Goal: Communication & Community: Answer question/provide support

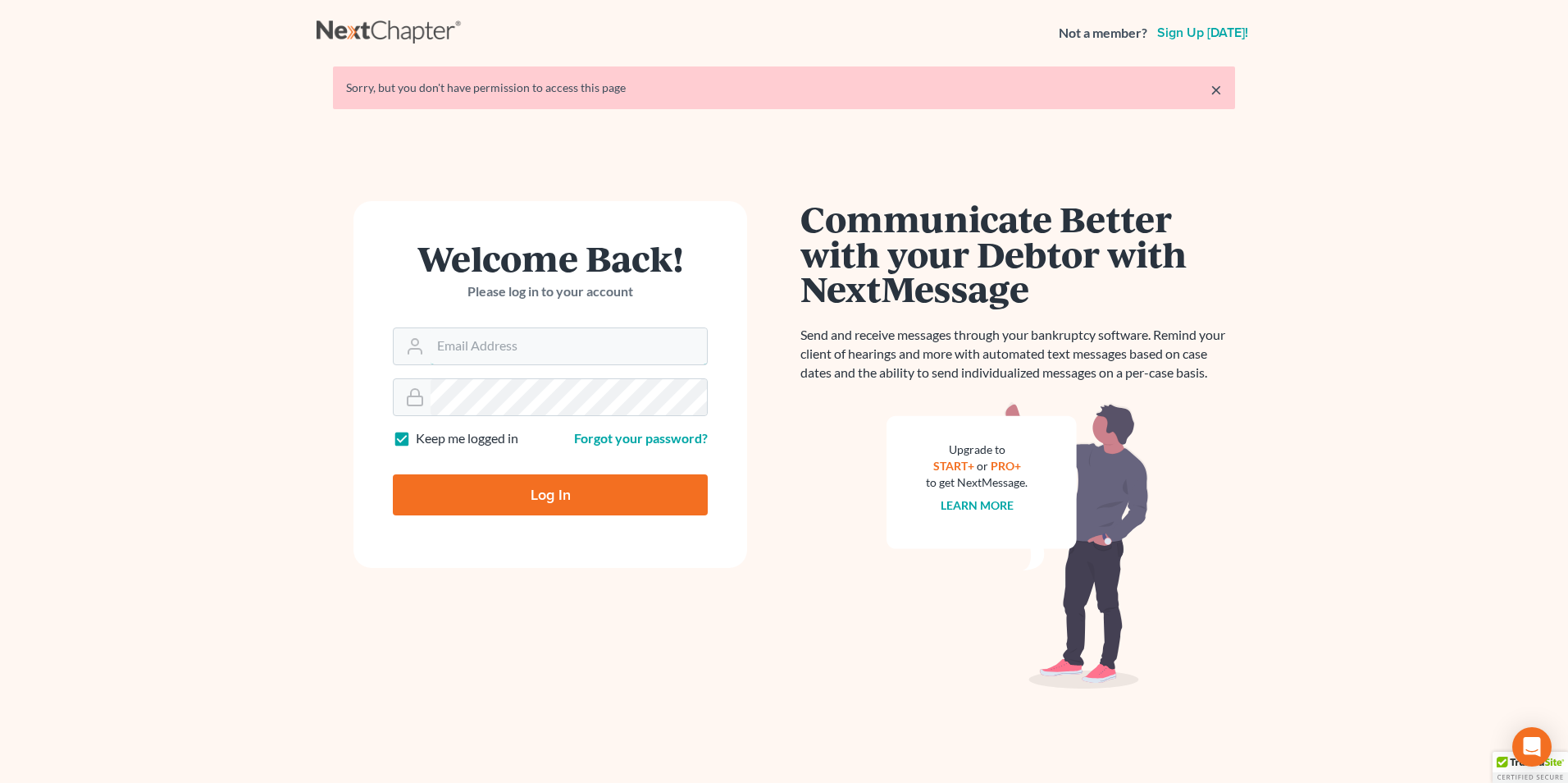
type input "[PERSON_NAME][EMAIL_ADDRESS][DOMAIN_NAME]"
click at [501, 489] on input "Log In" at bounding box center [550, 495] width 315 height 41
type input "Thinking..."
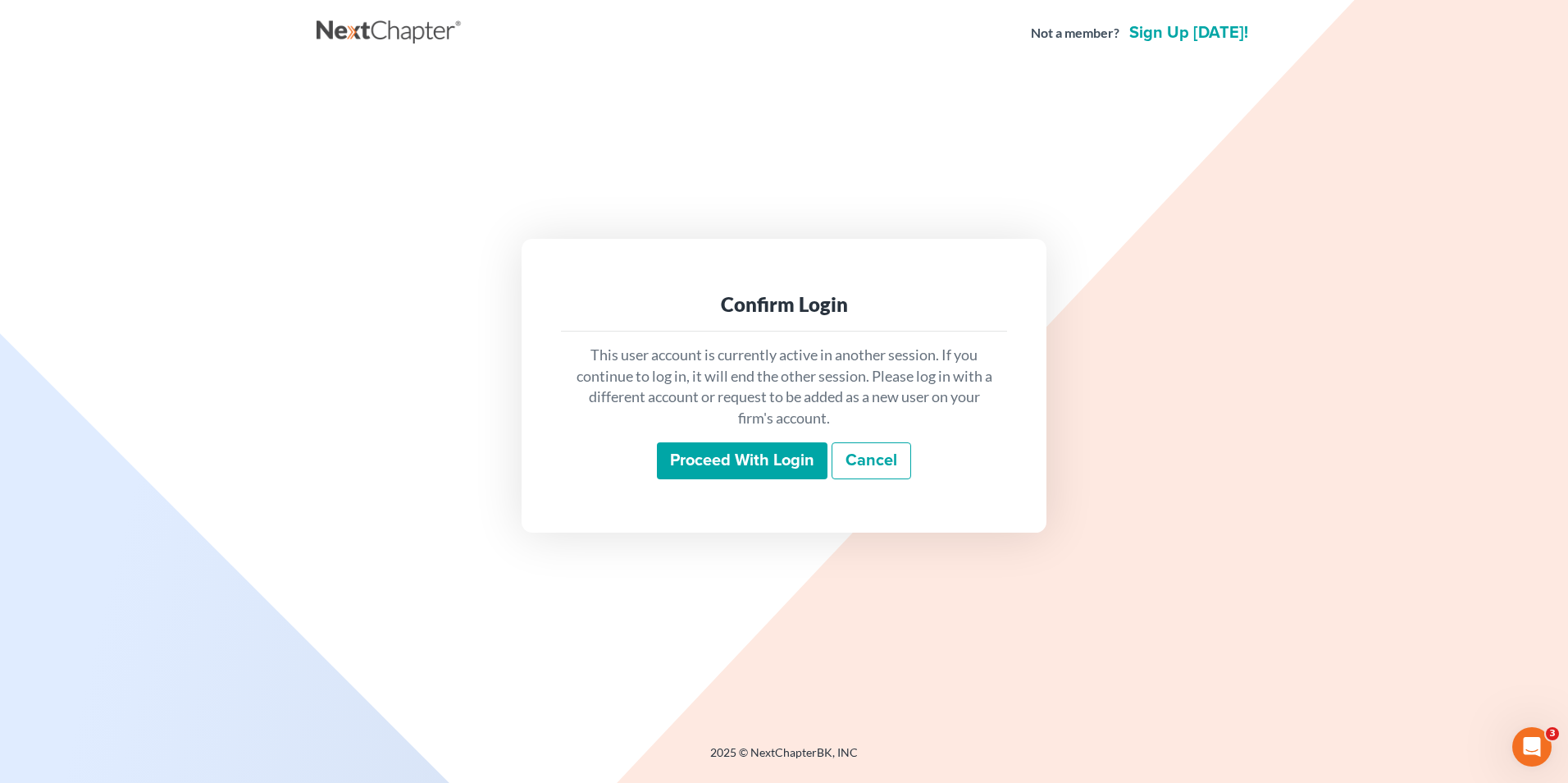
click at [709, 461] on input "Proceed with login" at bounding box center [742, 461] width 171 height 38
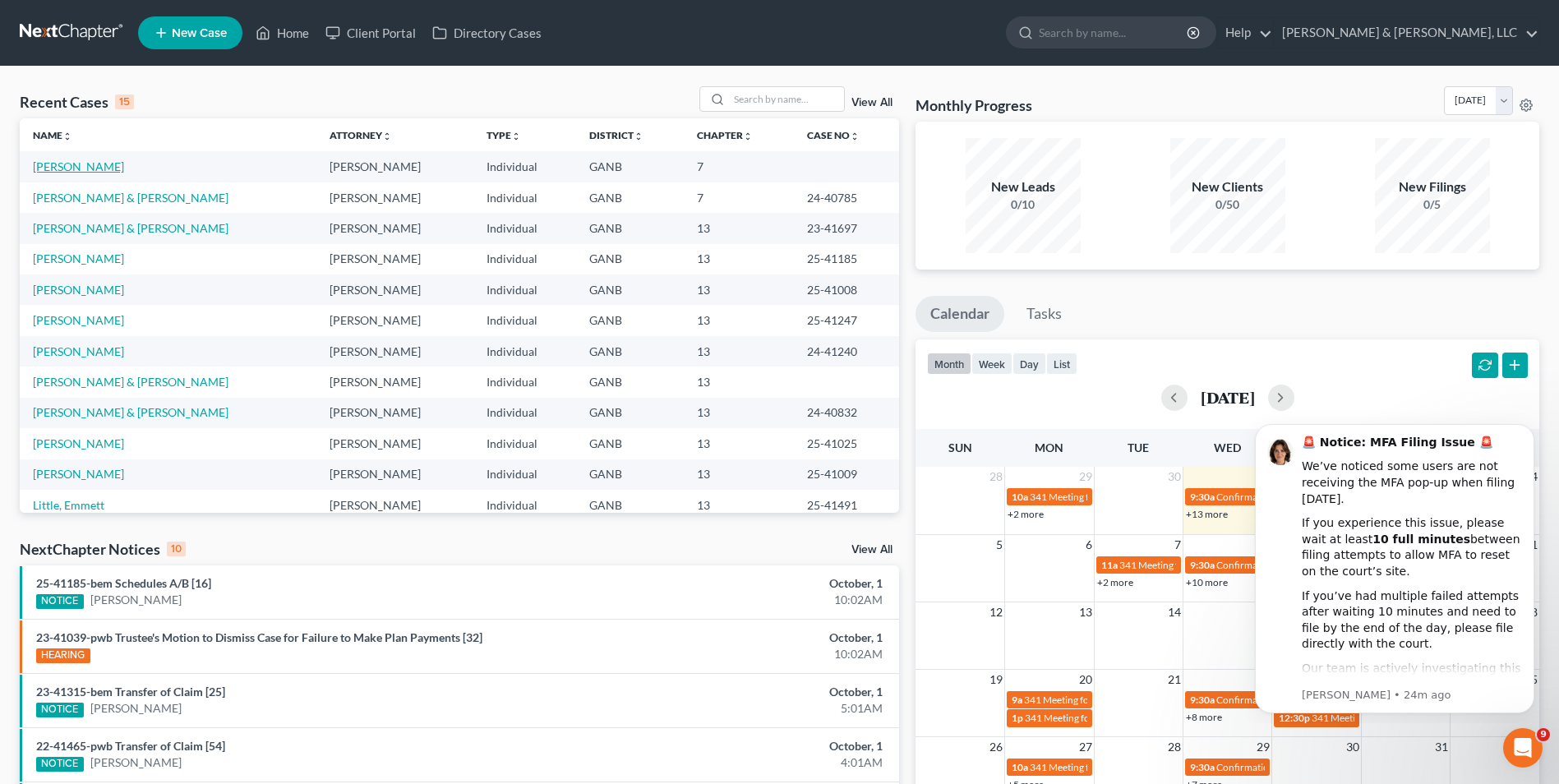
click at [64, 163] on link "Portwood, Kaitlin" at bounding box center [78, 167] width 91 height 14
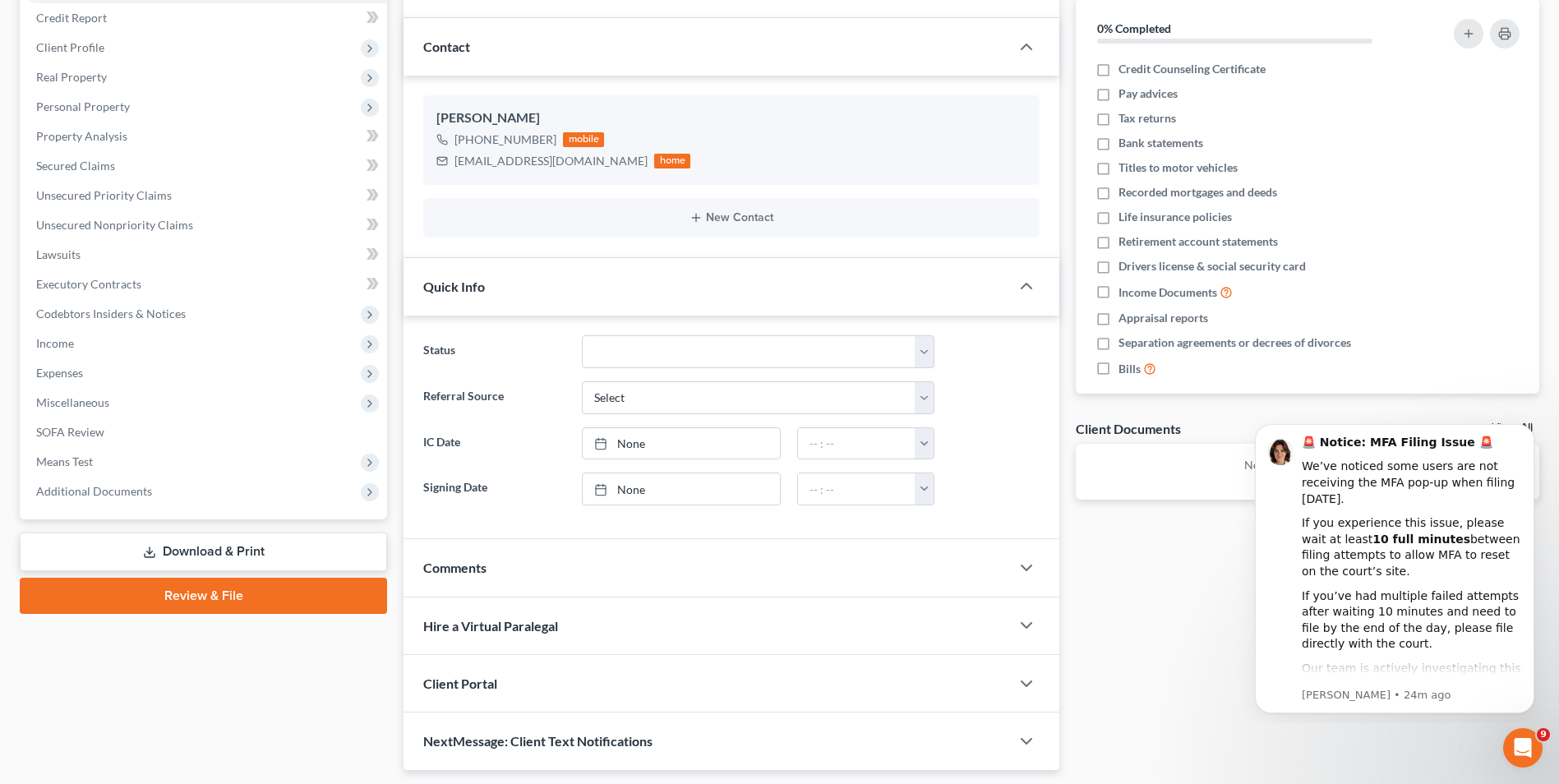
scroll to position [246, 0]
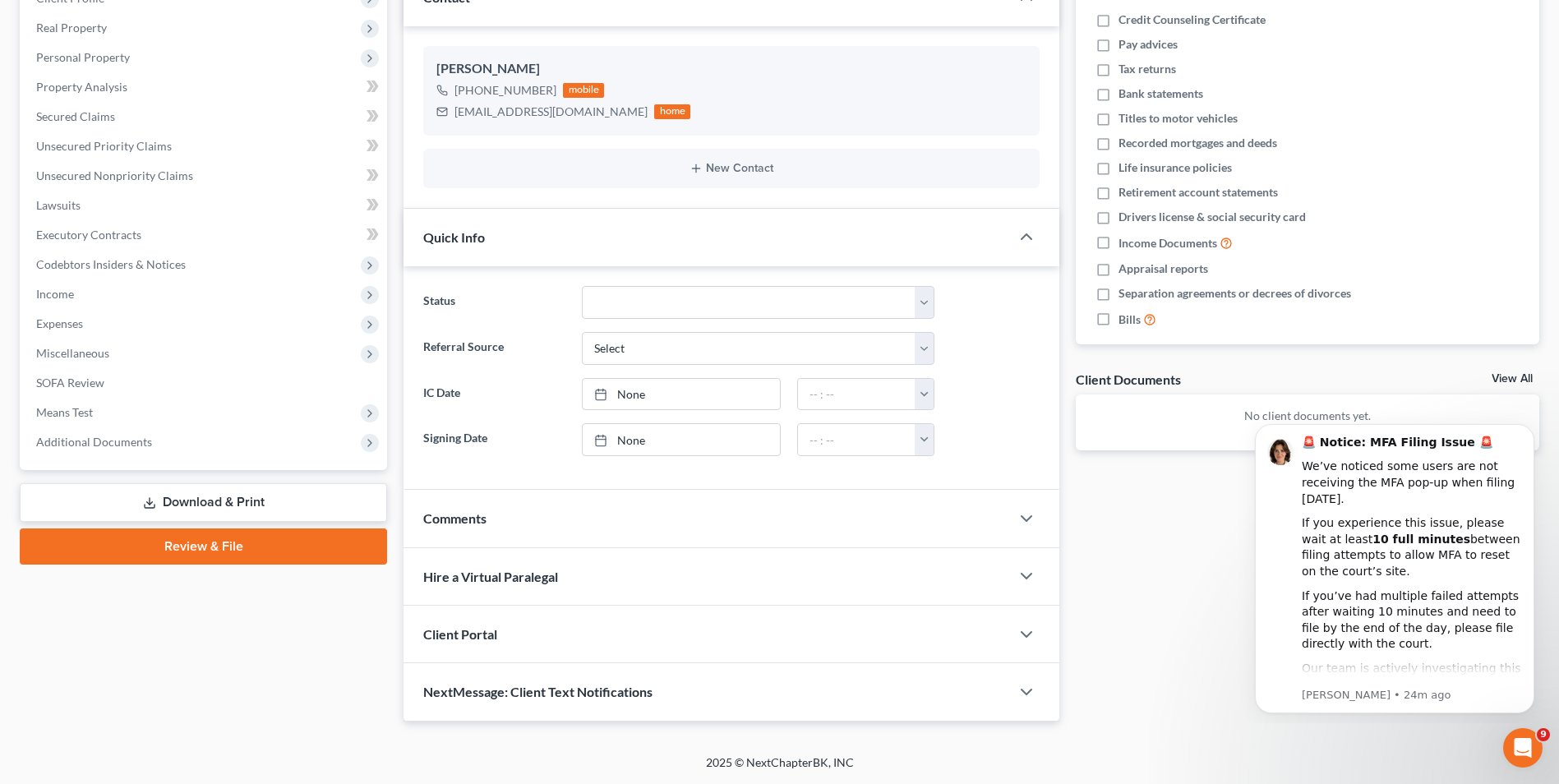
click at [561, 512] on div "Comments" at bounding box center [707, 518] width 606 height 57
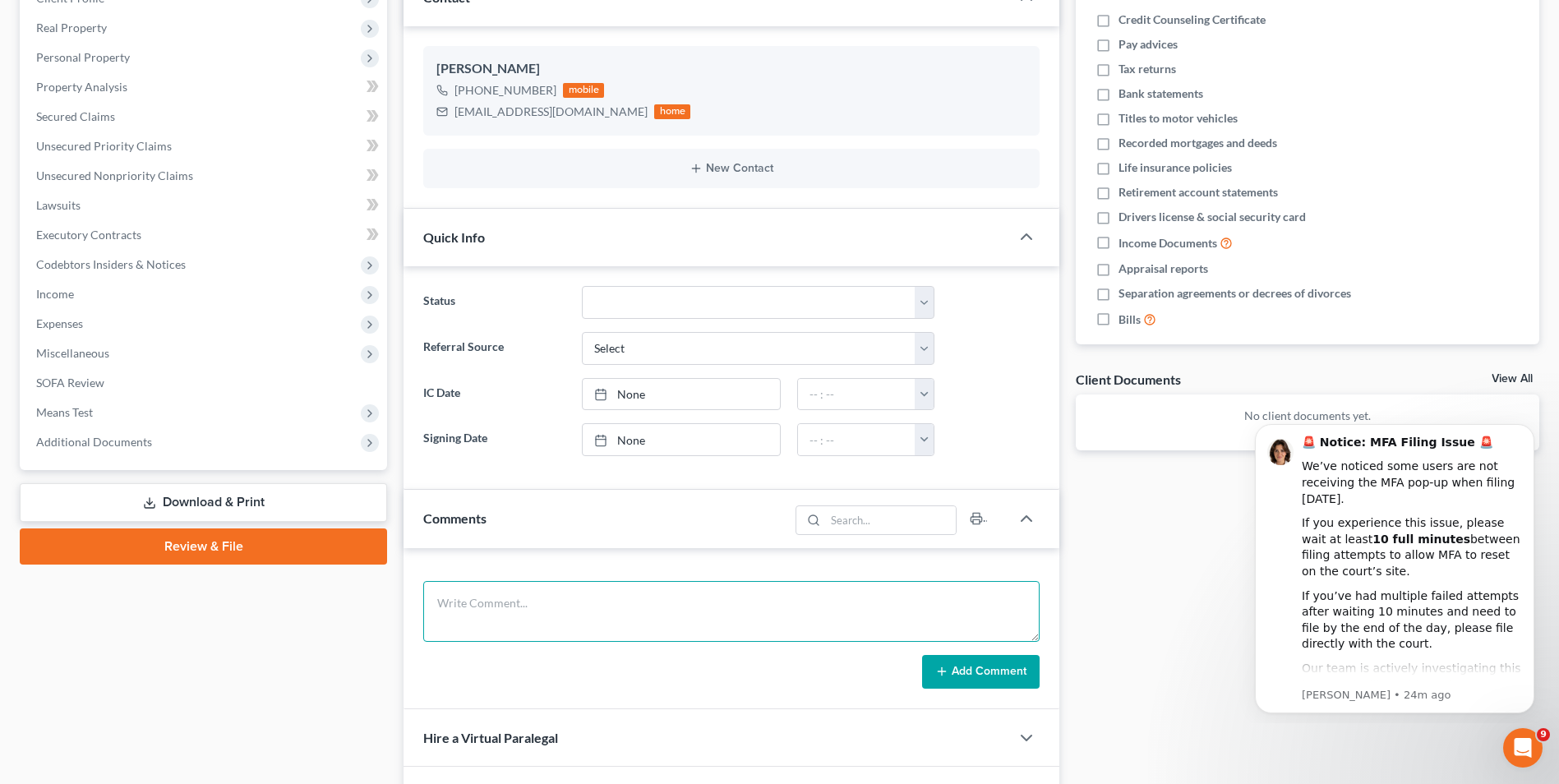
click at [558, 606] on textarea at bounding box center [732, 611] width 617 height 61
paste textarea "7- MH- Kaitlin Dawn Portwood FACTS OF THE CASE: SIMPLE CHAPTER 7 CASE: Kaitlin …"
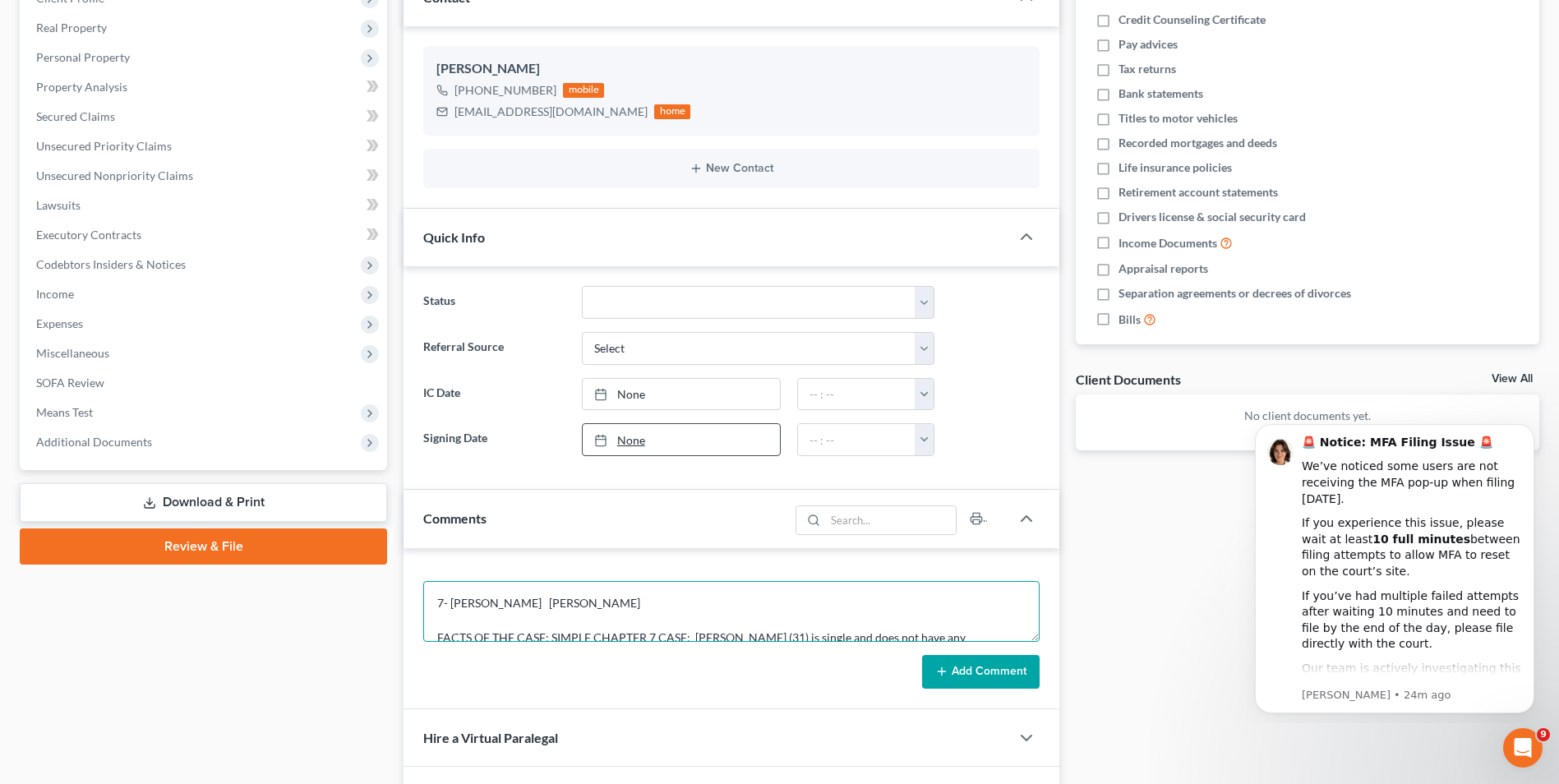
scroll to position [106, 0]
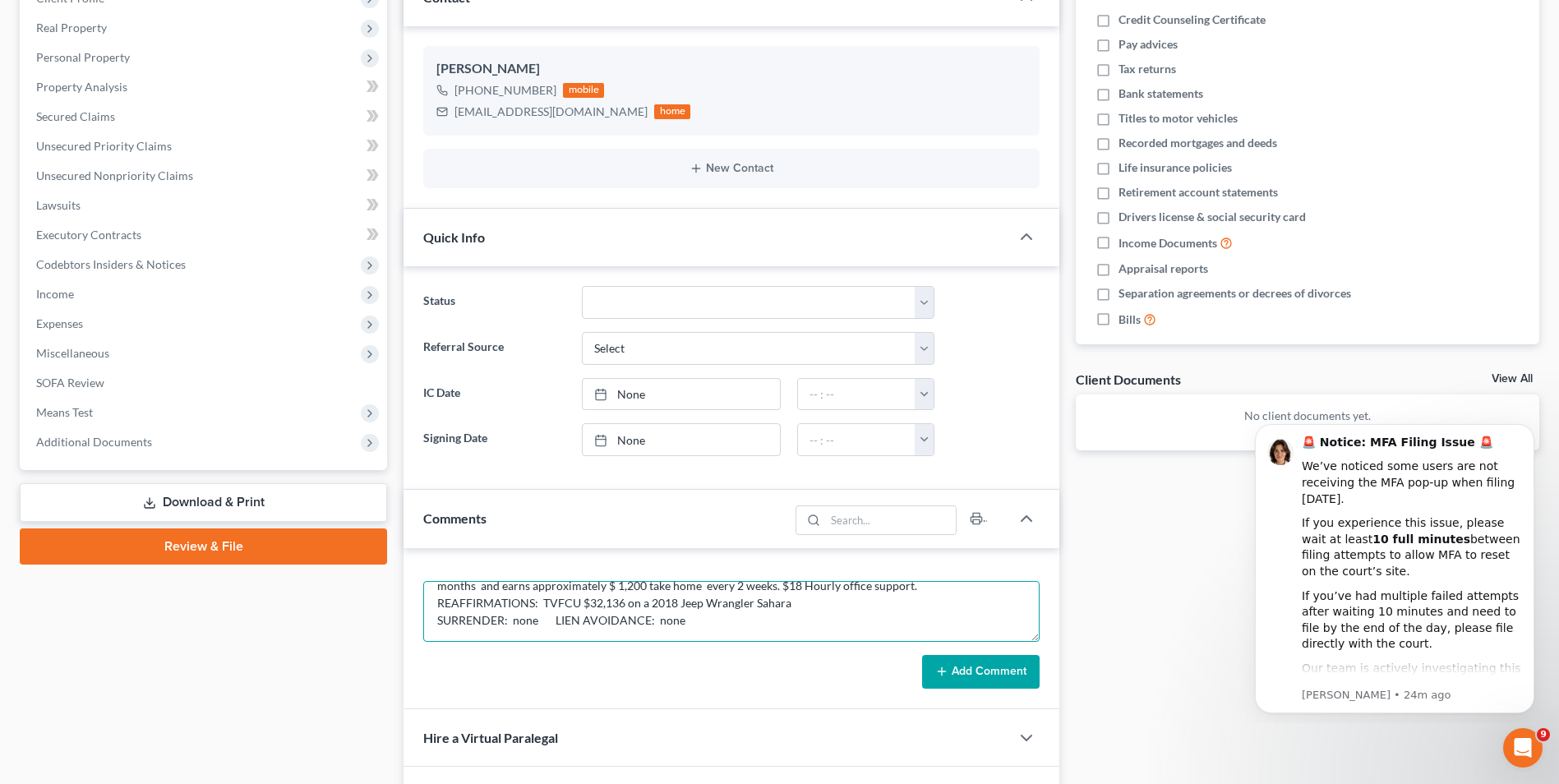
type textarea "7- MH- Kaitlin Dawn Portwood FACTS OF THE CASE: SIMPLE CHAPTER 7 CASE: Kaitlin …"
click at [991, 666] on button "Add Comment" at bounding box center [980, 672] width 118 height 34
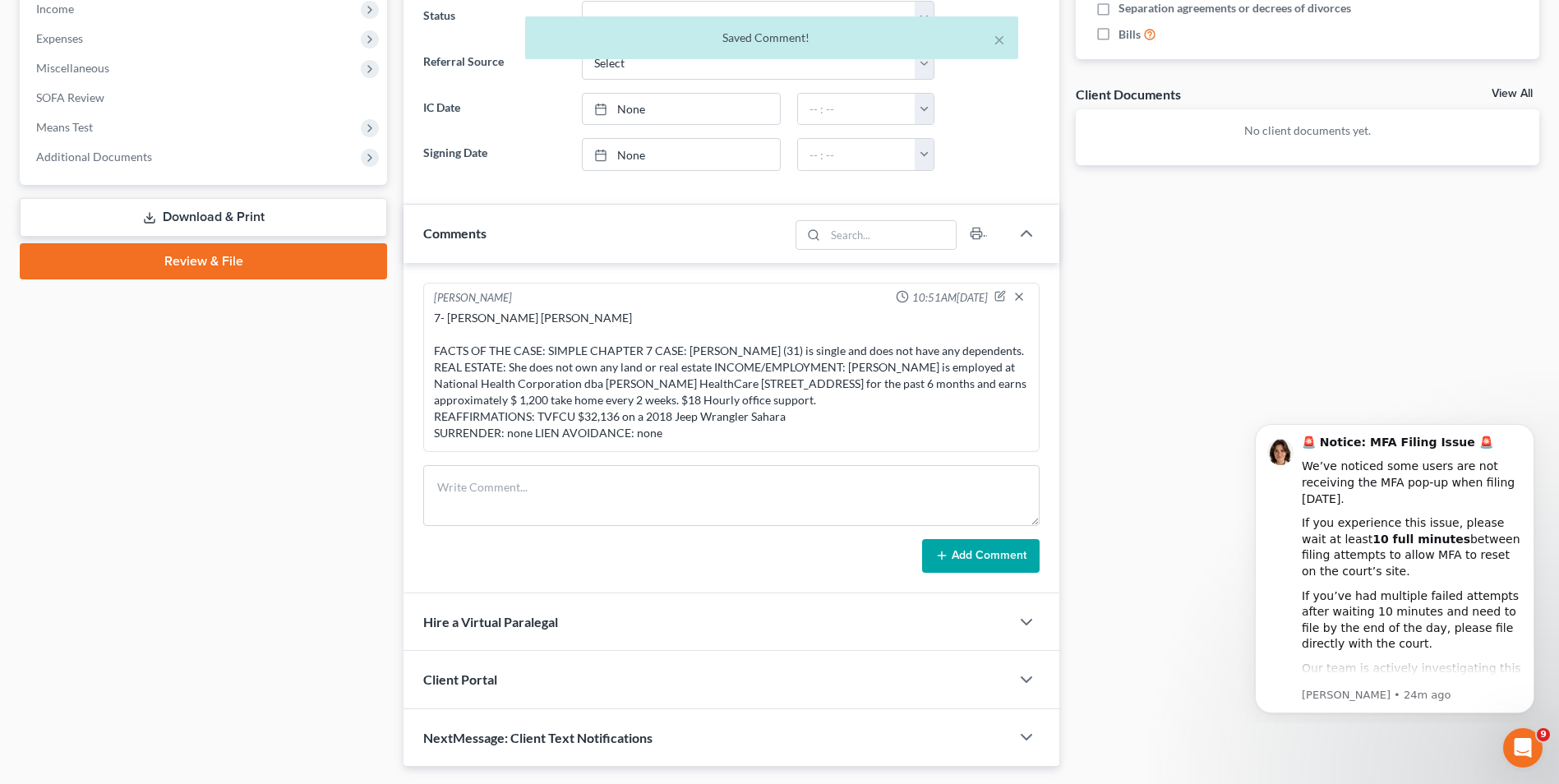
scroll to position [575, 0]
